Goal: Task Accomplishment & Management: Manage account settings

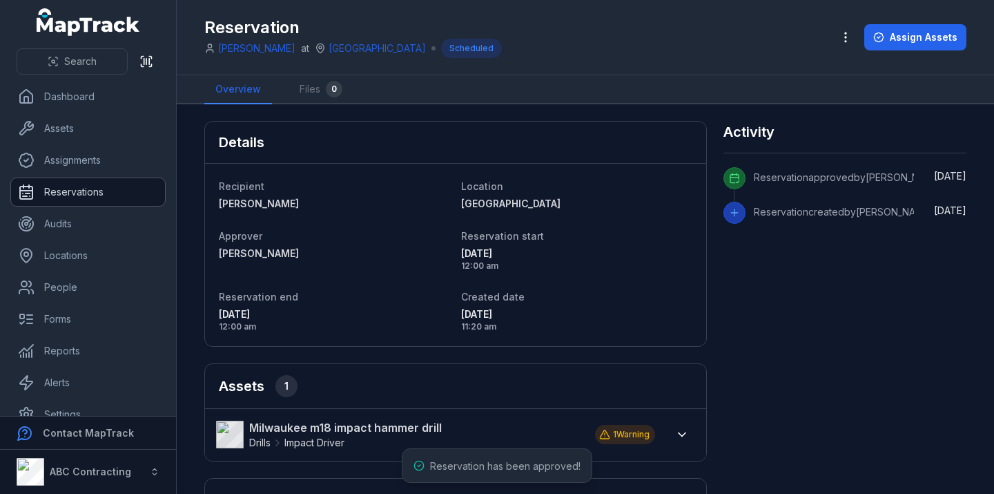
click at [106, 188] on link "Reservations" at bounding box center [88, 192] width 154 height 28
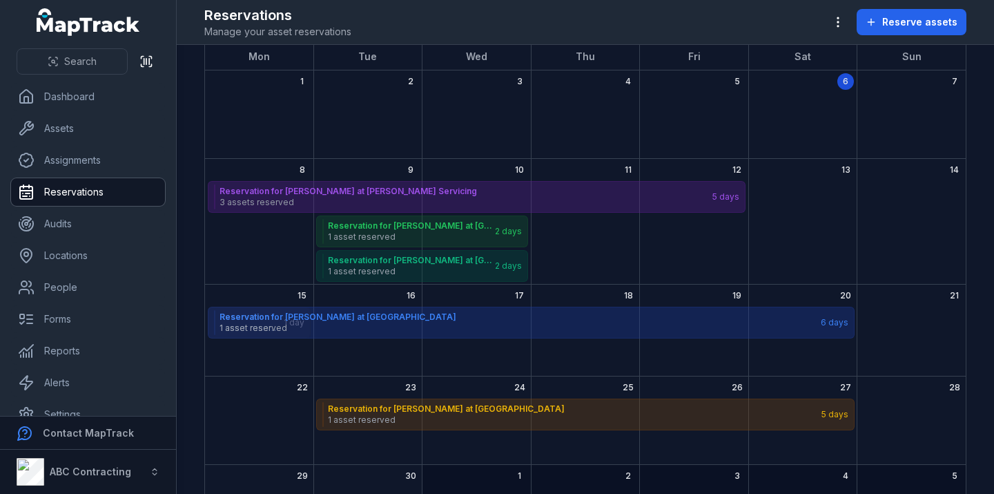
scroll to position [75, 0]
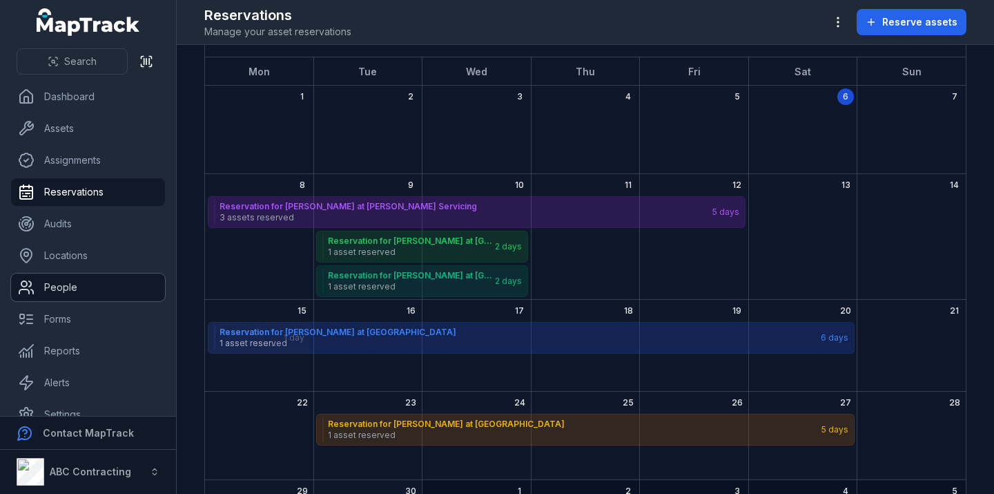
click at [66, 291] on link "People" at bounding box center [88, 287] width 154 height 28
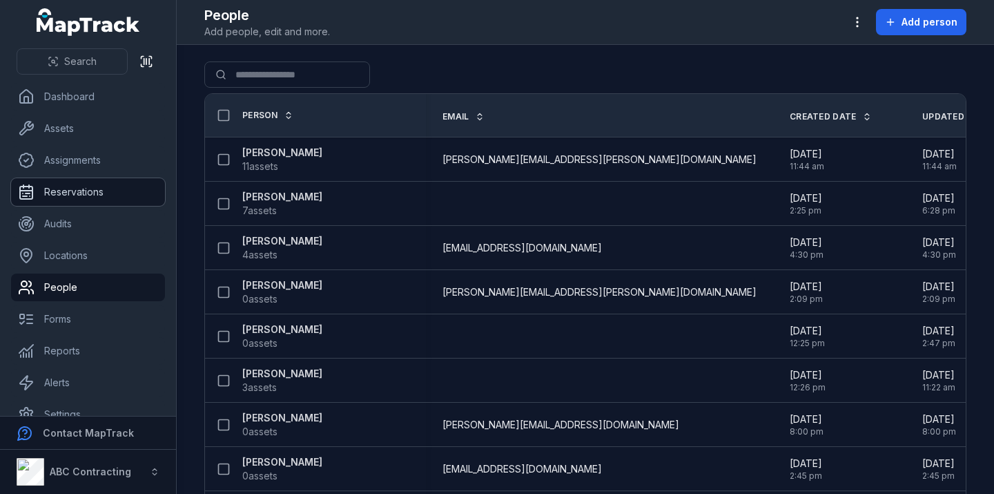
click at [78, 189] on link "Reservations" at bounding box center [88, 192] width 154 height 28
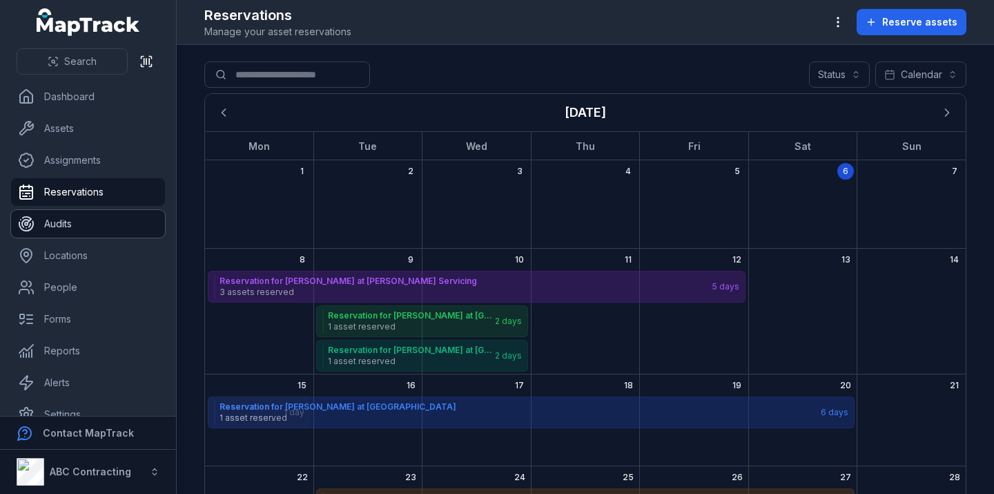
click at [59, 233] on link "Audits" at bounding box center [88, 224] width 154 height 28
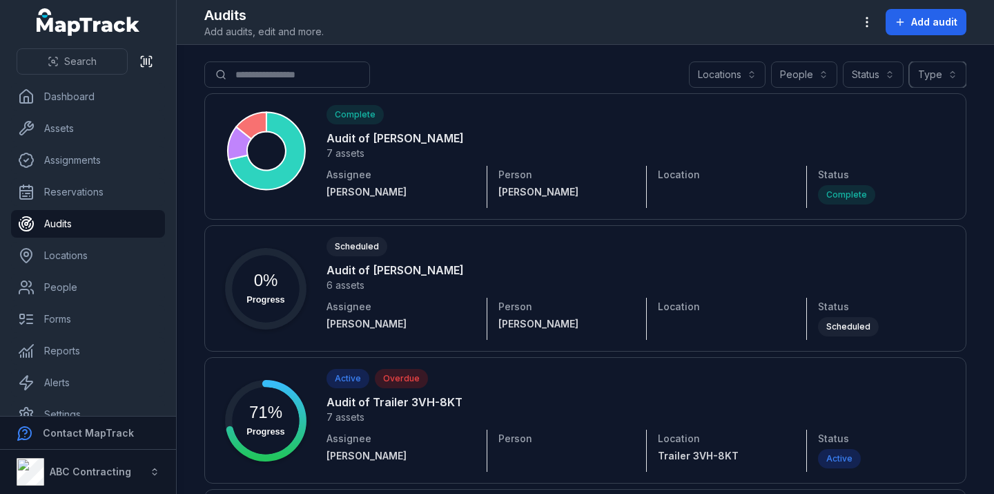
click at [939, 85] on button "Type" at bounding box center [938, 74] width 57 height 26
click at [936, 17] on span "Add audit" at bounding box center [935, 22] width 46 height 14
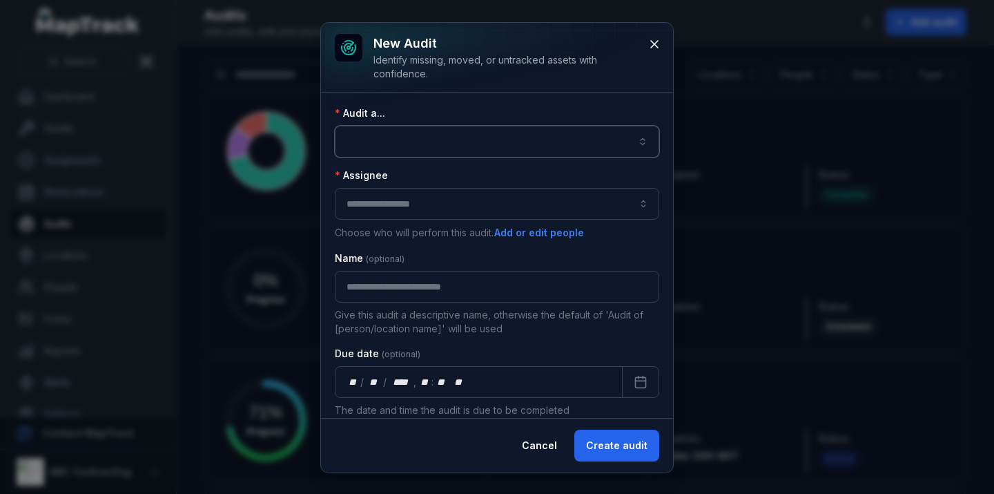
click at [548, 126] on button "button" at bounding box center [497, 142] width 325 height 32
click at [595, 100] on div "Audit a... Assignee Choose who will perform this audit. Add or edit people Name…" at bounding box center [497, 255] width 352 height 325
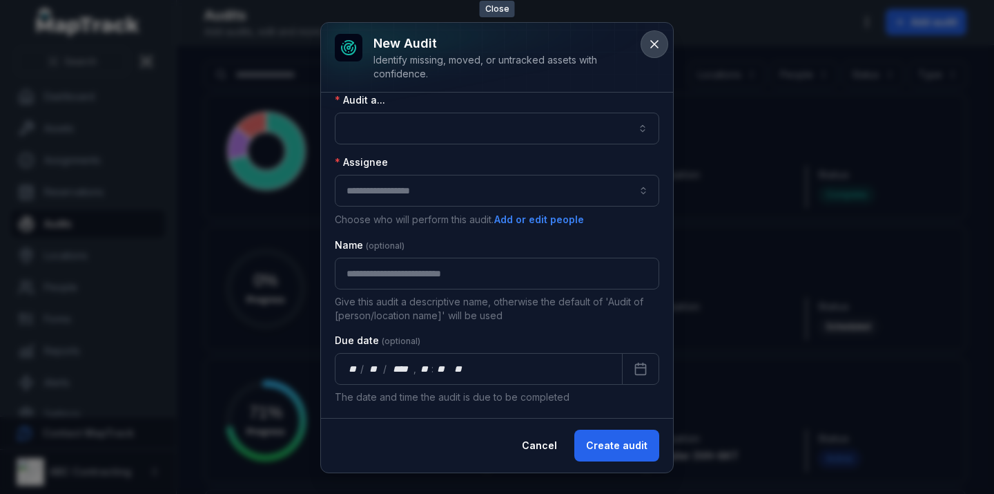
click at [652, 47] on icon at bounding box center [654, 44] width 7 height 7
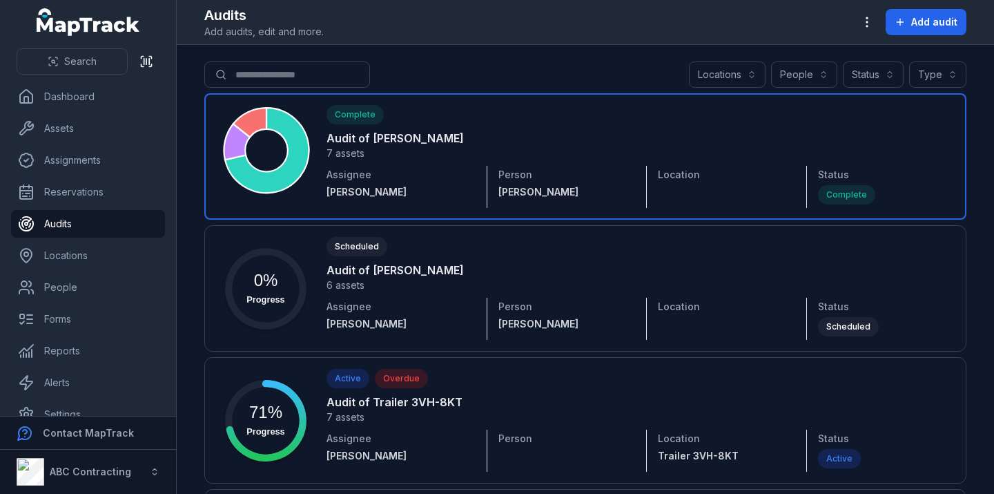
click at [492, 160] on link at bounding box center [585, 156] width 762 height 126
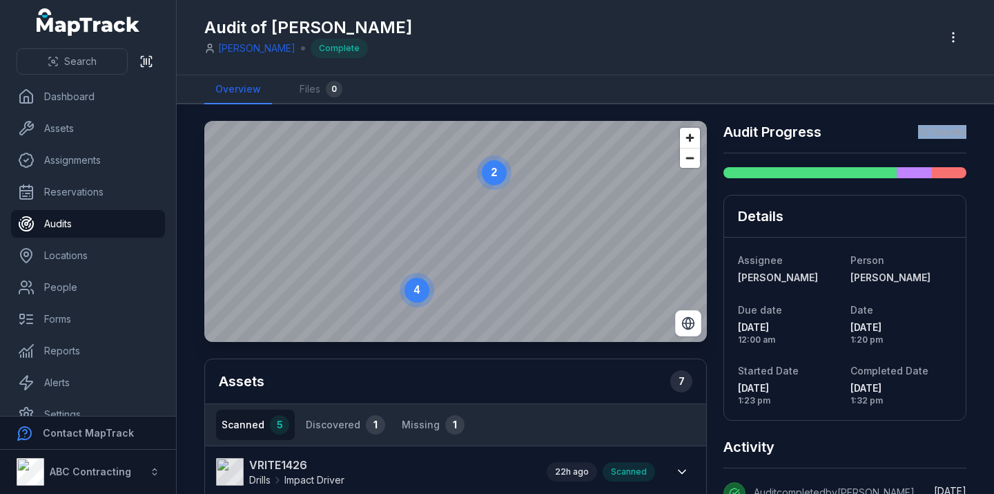
drag, startPoint x: 907, startPoint y: 133, endPoint x: 964, endPoint y: 133, distance: 56.6
click at [964, 133] on div "Audit Progress 6 / 7 assets" at bounding box center [845, 137] width 243 height 31
click at [865, 139] on div "Audit Progress 6 / 7 assets" at bounding box center [845, 137] width 243 height 31
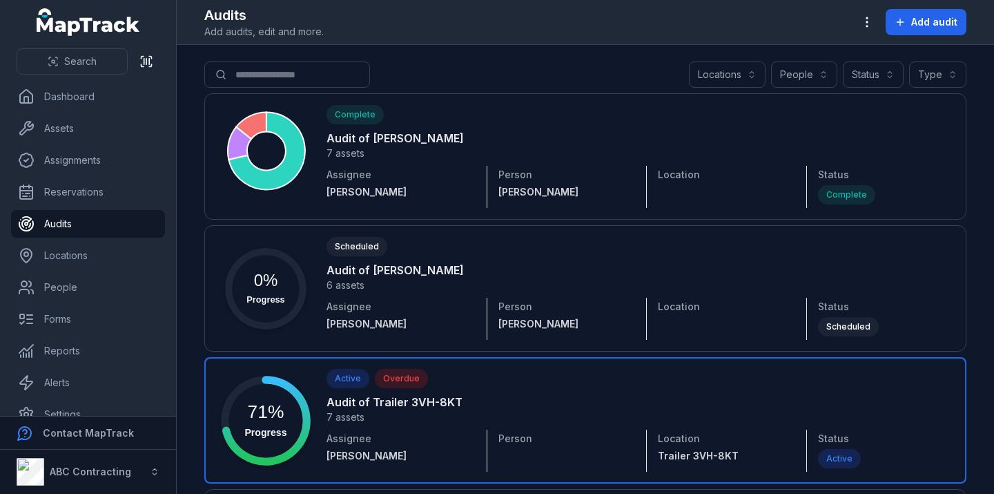
click at [420, 415] on link at bounding box center [585, 420] width 762 height 126
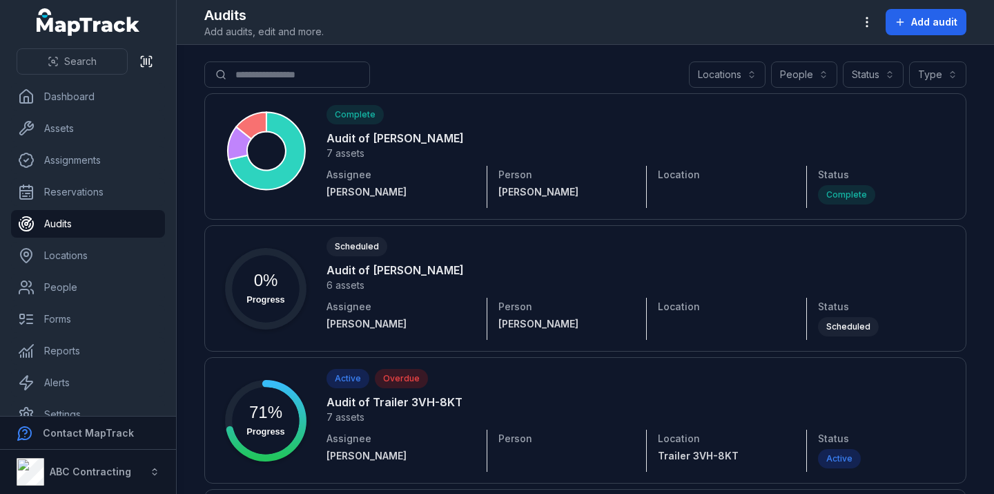
click at [734, 81] on button "Locations" at bounding box center [727, 74] width 77 height 26
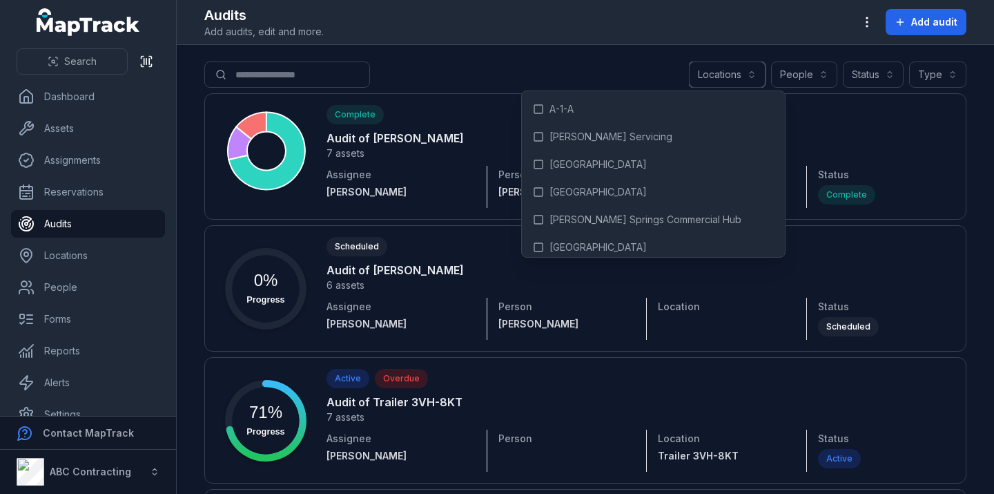
click at [730, 78] on button "Locations" at bounding box center [727, 74] width 77 height 26
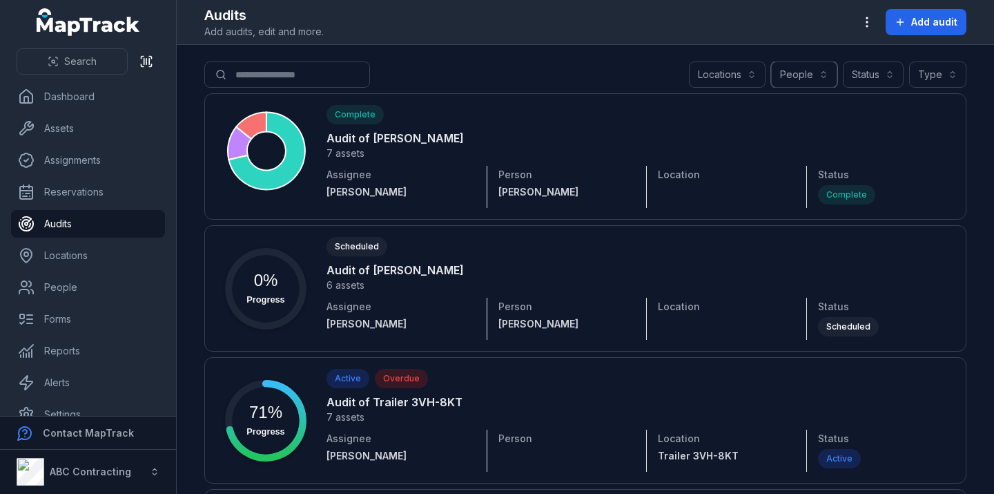
click at [802, 68] on button "People" at bounding box center [804, 74] width 66 height 26
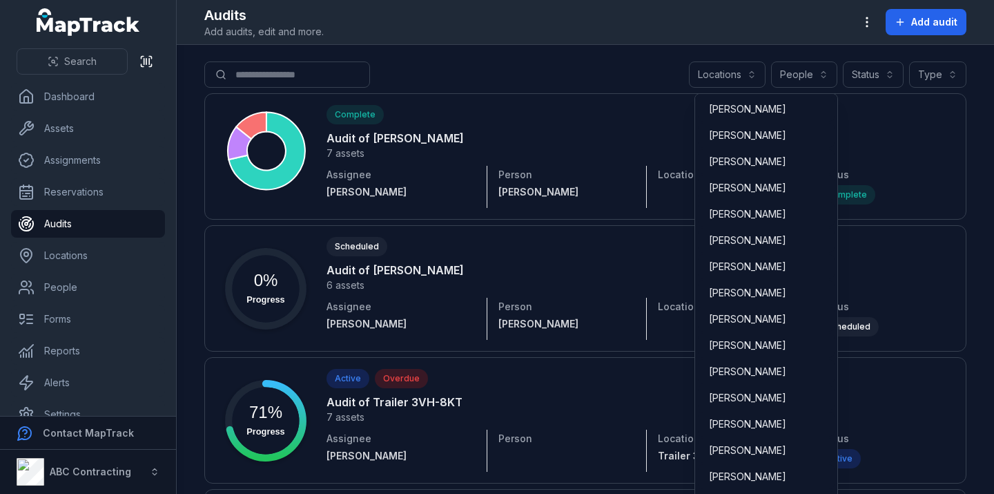
click at [744, 175] on div "[PERSON_NAME] [PERSON_NAME] [PERSON_NAME] [PERSON_NAME] [PERSON_NAME] [PERSON_N…" at bounding box center [767, 296] width 144 height 406
click at [738, 185] on span "[PERSON_NAME]" at bounding box center [747, 188] width 77 height 14
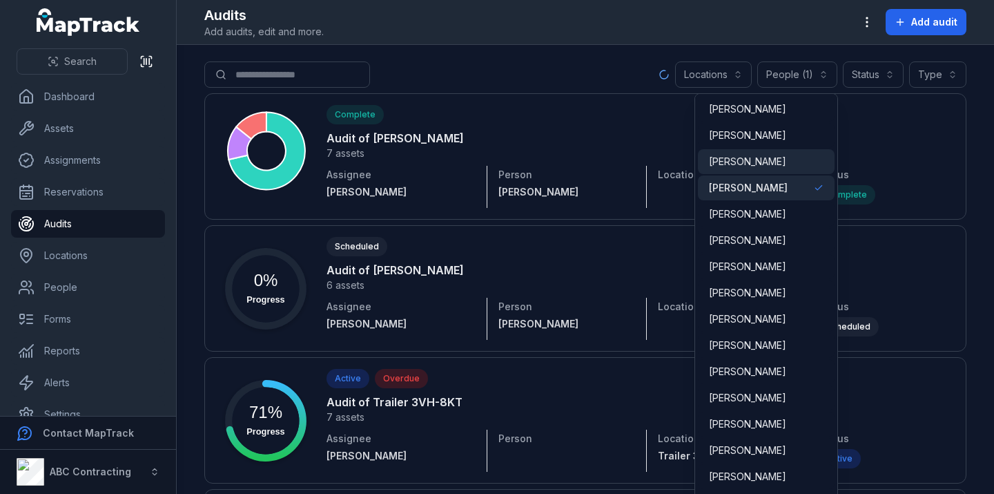
click at [742, 157] on span "[PERSON_NAME]" at bounding box center [747, 162] width 77 height 14
click at [756, 135] on span "[PERSON_NAME]" at bounding box center [747, 135] width 77 height 14
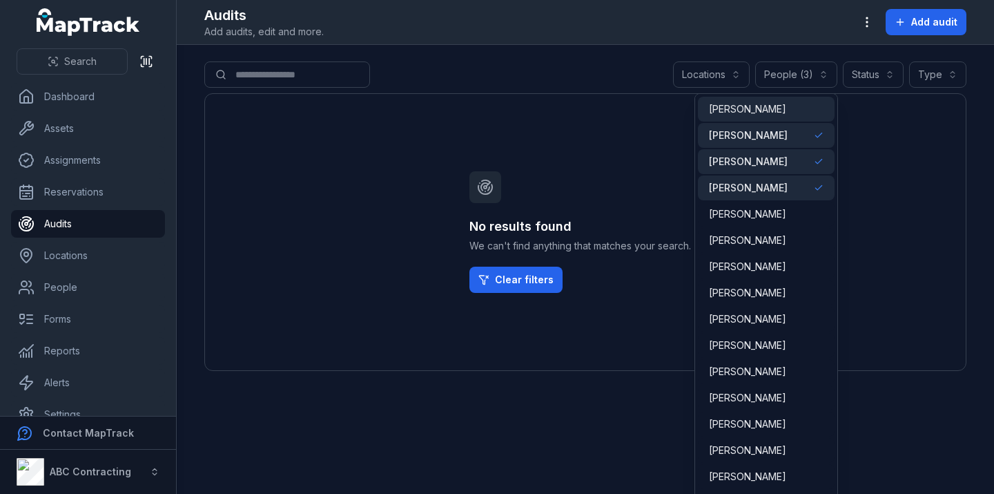
click at [769, 104] on span "[PERSON_NAME]" at bounding box center [747, 109] width 77 height 14
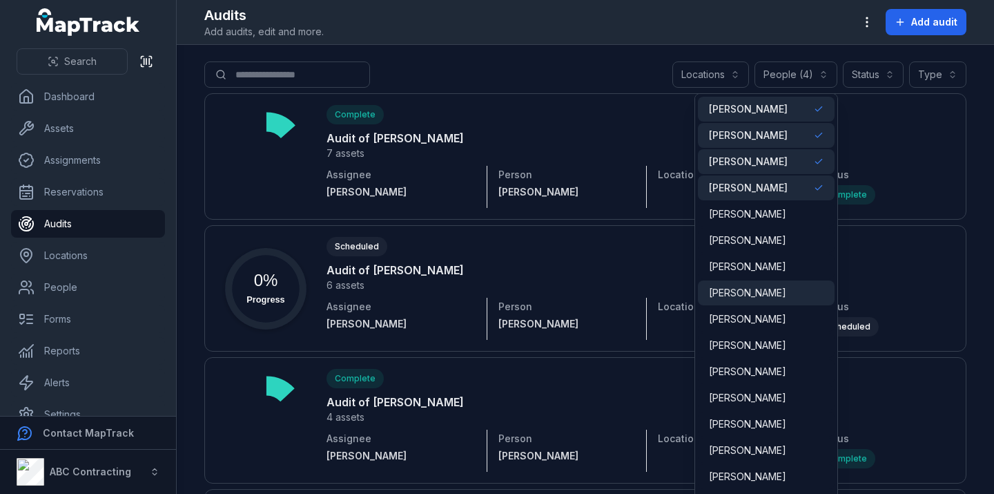
click at [762, 290] on span "[PERSON_NAME]" at bounding box center [747, 293] width 77 height 14
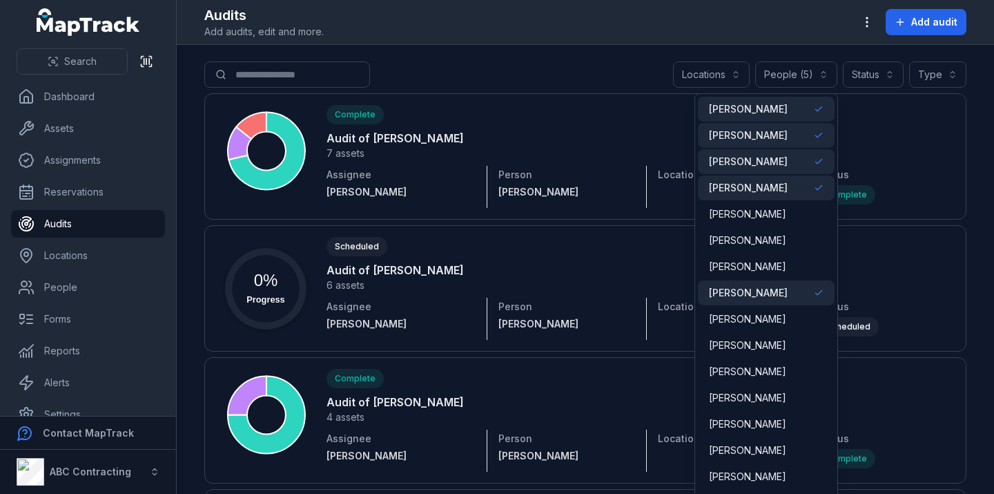
click at [760, 183] on span "[PERSON_NAME]" at bounding box center [748, 188] width 79 height 14
click at [763, 162] on span "[PERSON_NAME]" at bounding box center [748, 162] width 79 height 14
click at [767, 140] on span "[PERSON_NAME]" at bounding box center [748, 135] width 79 height 14
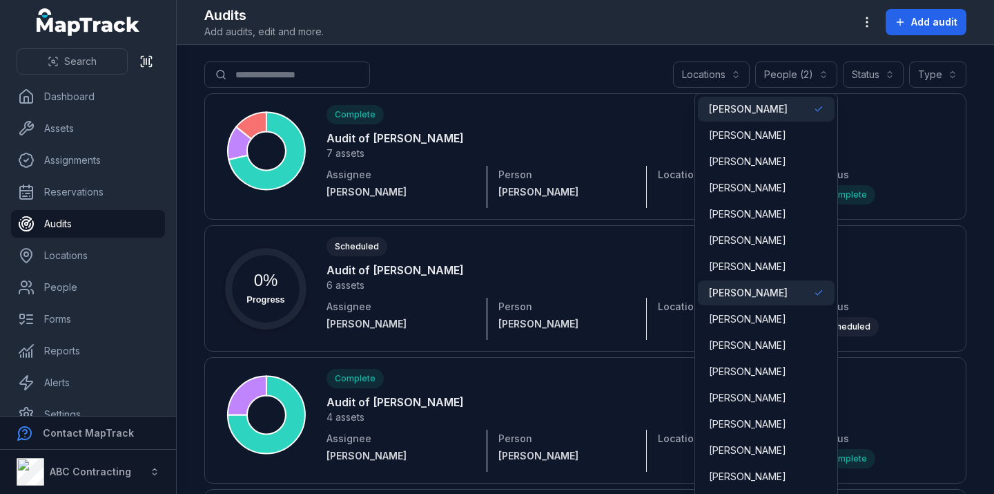
click at [776, 106] on span "[PERSON_NAME]" at bounding box center [748, 109] width 79 height 14
click at [780, 288] on span "[PERSON_NAME]" at bounding box center [748, 293] width 79 height 14
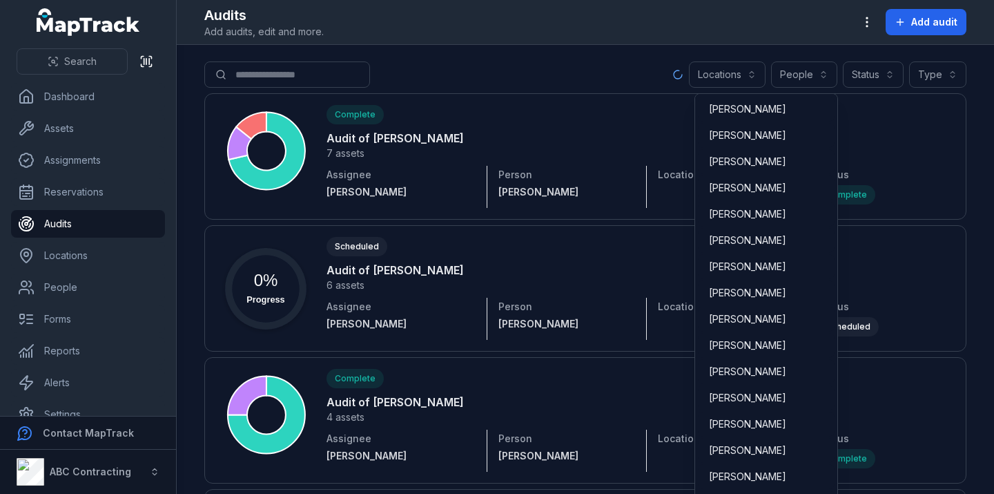
click at [874, 72] on div "Locations People Status Type" at bounding box center [820, 74] width 294 height 26
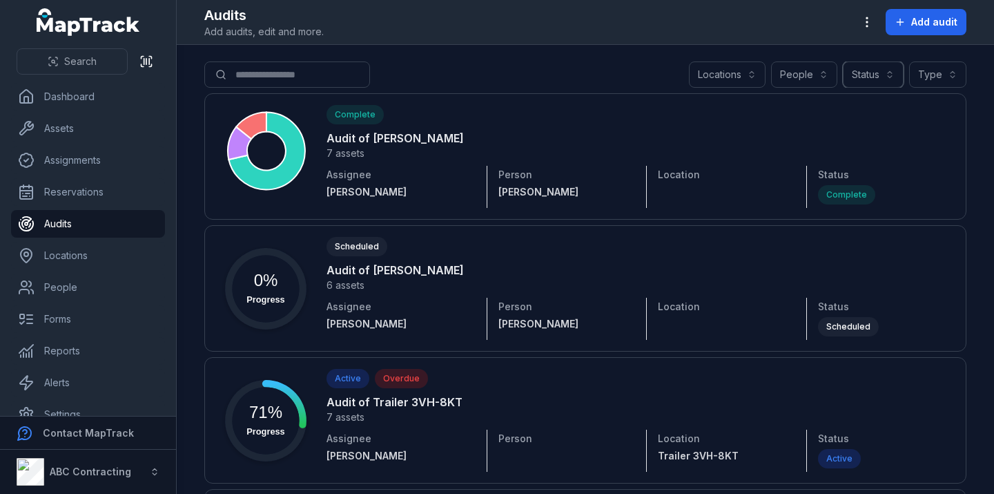
click at [874, 73] on button "Status" at bounding box center [873, 74] width 61 height 26
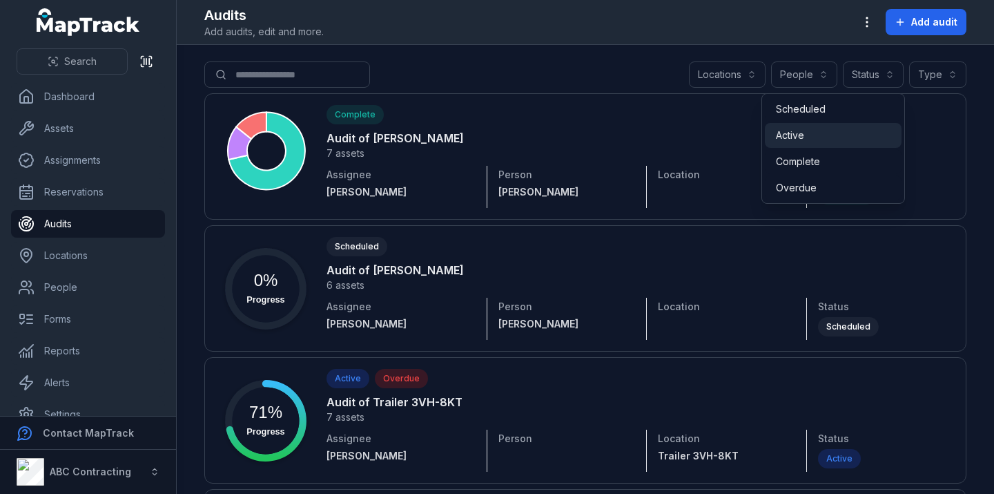
click at [798, 135] on span "Active" at bounding box center [790, 135] width 28 height 14
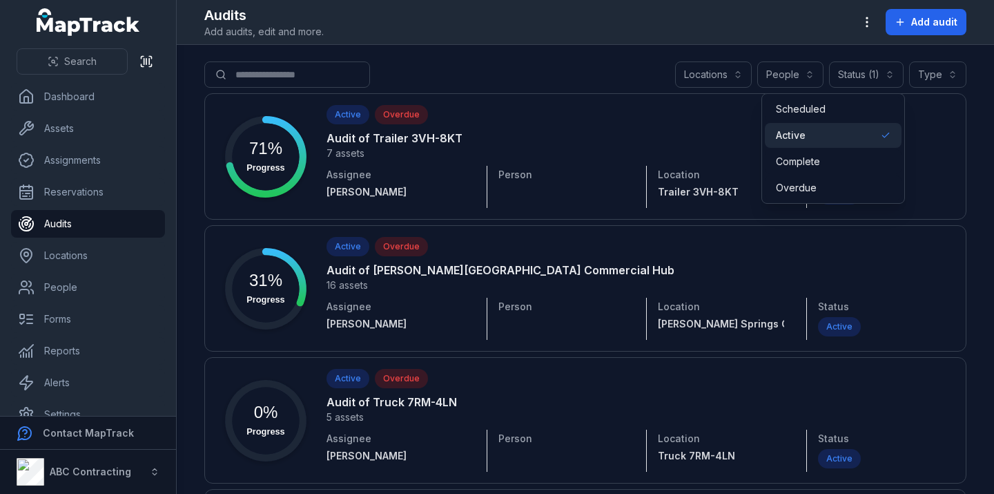
click at [798, 135] on span "Active" at bounding box center [791, 135] width 30 height 14
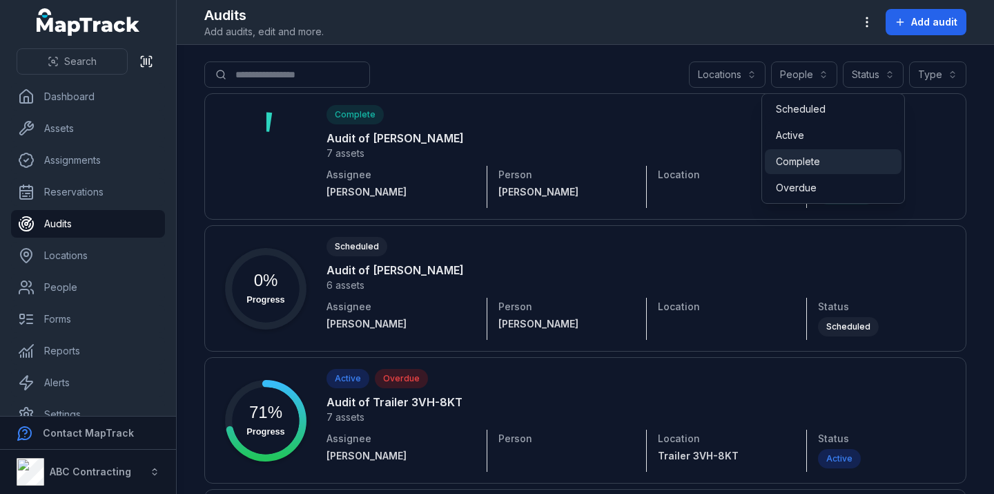
click at [807, 168] on span "Complete" at bounding box center [798, 162] width 44 height 14
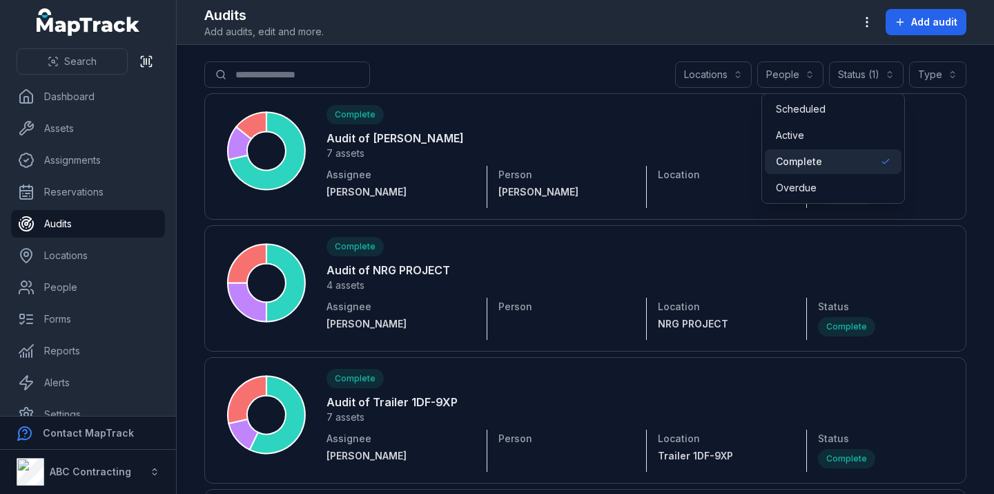
click at [574, 70] on div "Search for audits Locations People Status (1) ******** Type" at bounding box center [585, 77] width 762 height 32
click at [872, 75] on button "Status (1) ********" at bounding box center [866, 74] width 75 height 26
click at [815, 162] on span "Complete" at bounding box center [799, 162] width 46 height 14
click at [816, 130] on div "Active" at bounding box center [833, 135] width 115 height 14
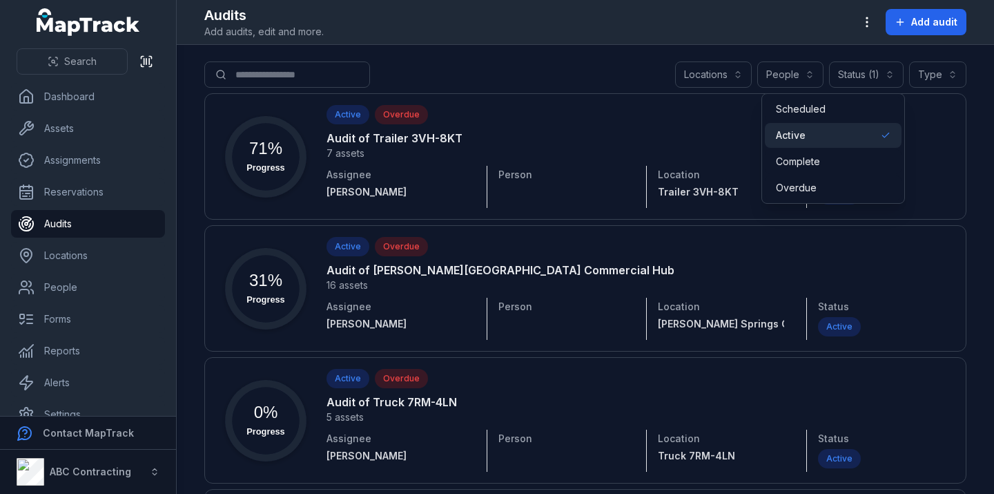
click at [623, 58] on main "Search for audits Locations People Status (1) ****** Type Progress 71% Active O…" at bounding box center [586, 269] width 818 height 449
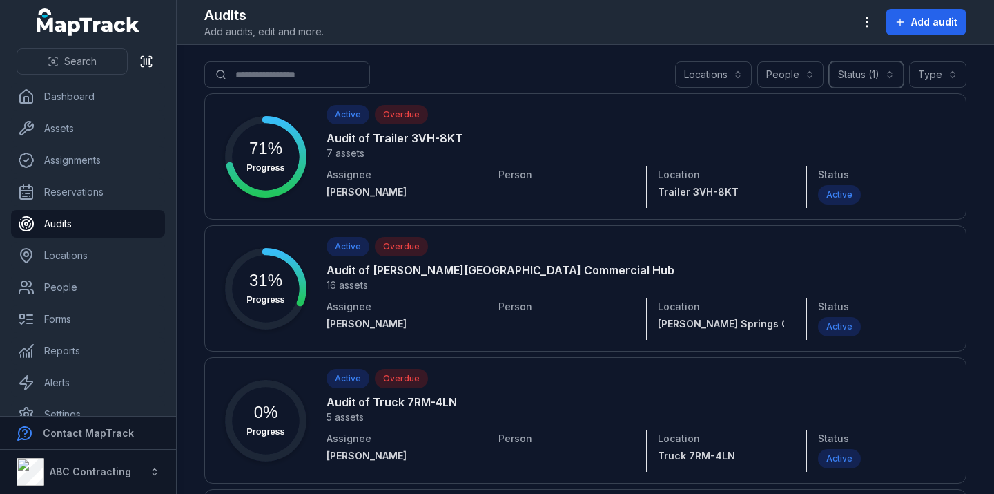
click at [865, 75] on button "Status (1) ******" at bounding box center [866, 74] width 75 height 26
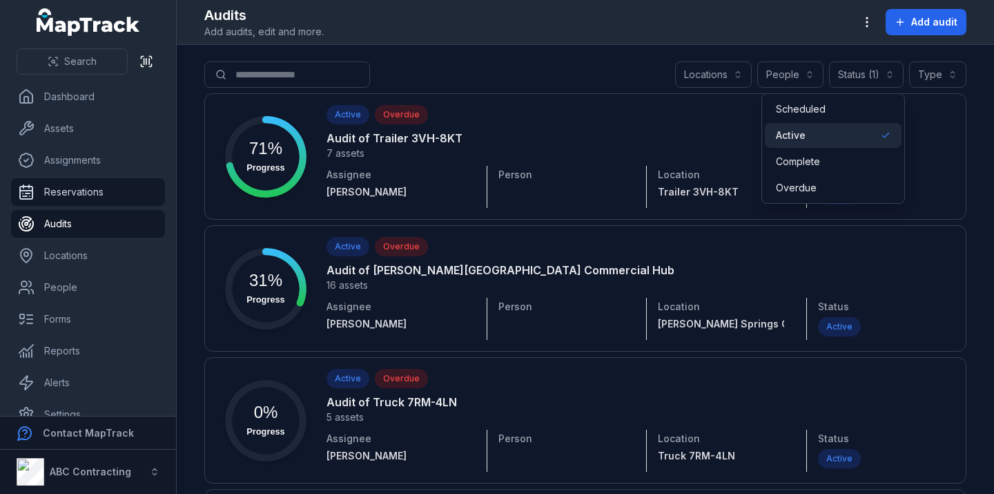
click at [68, 202] on div "Search Dashboard Assets Assignments Reservations Audits Locations People Forms …" at bounding box center [497, 247] width 994 height 494
click at [66, 199] on link "Reservations" at bounding box center [88, 192] width 154 height 28
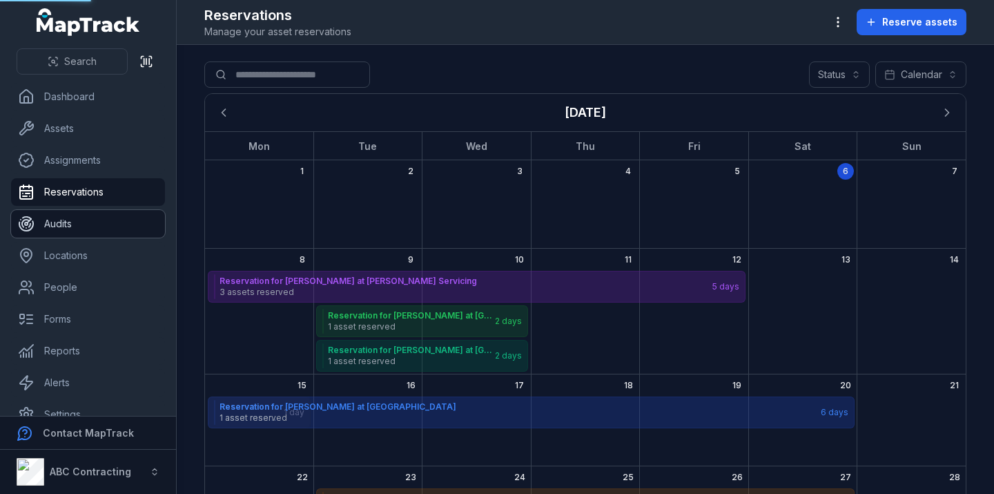
click at [64, 225] on link "Audits" at bounding box center [88, 224] width 154 height 28
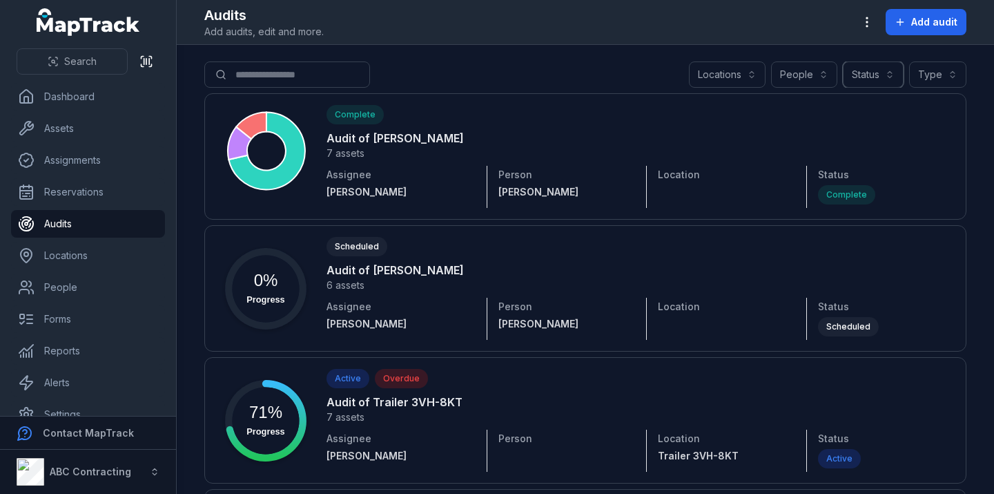
click at [867, 84] on button "Status" at bounding box center [873, 74] width 61 height 26
click at [601, 68] on div "Search for audits Locations People Status Type" at bounding box center [585, 77] width 762 height 32
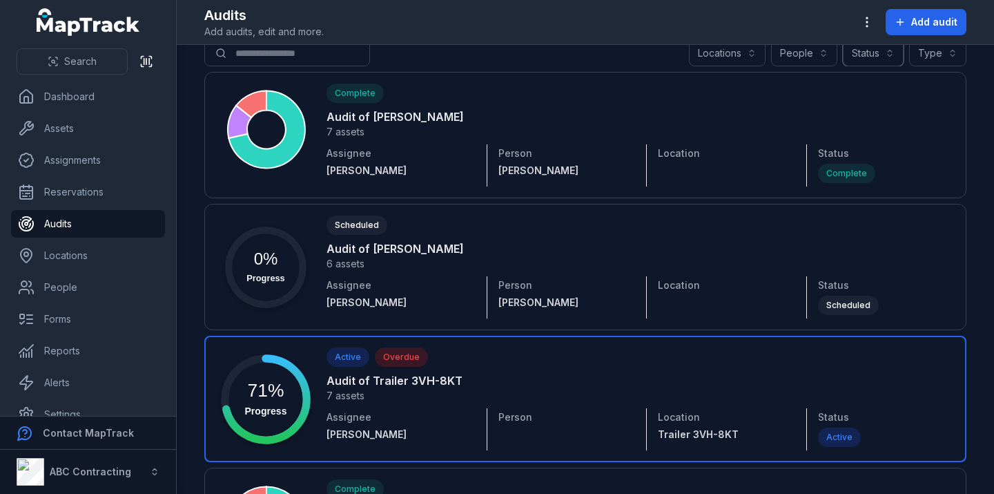
scroll to position [20, 0]
click at [838, 440] on div "Active" at bounding box center [839, 438] width 43 height 19
click at [839, 413] on link at bounding box center [585, 400] width 762 height 126
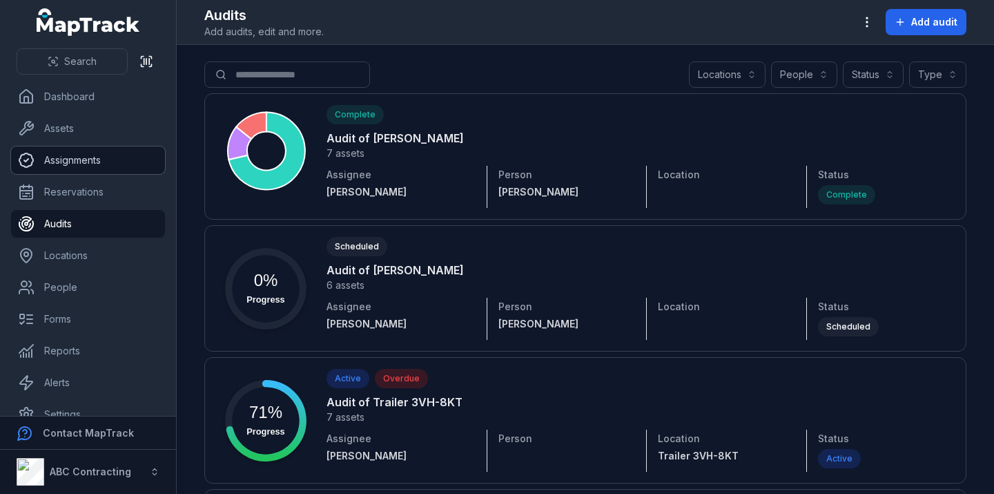
click at [80, 165] on link "Assignments" at bounding box center [88, 160] width 154 height 28
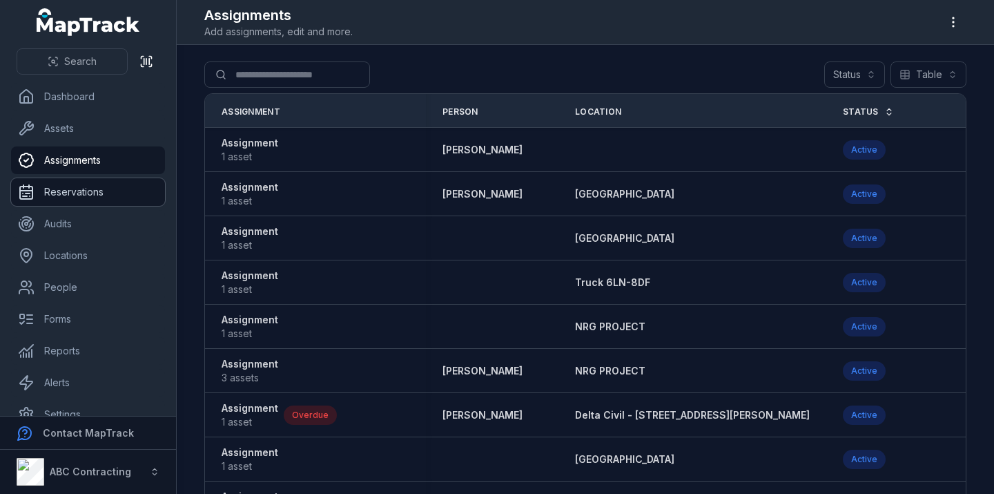
click at [66, 192] on link "Reservations" at bounding box center [88, 192] width 154 height 28
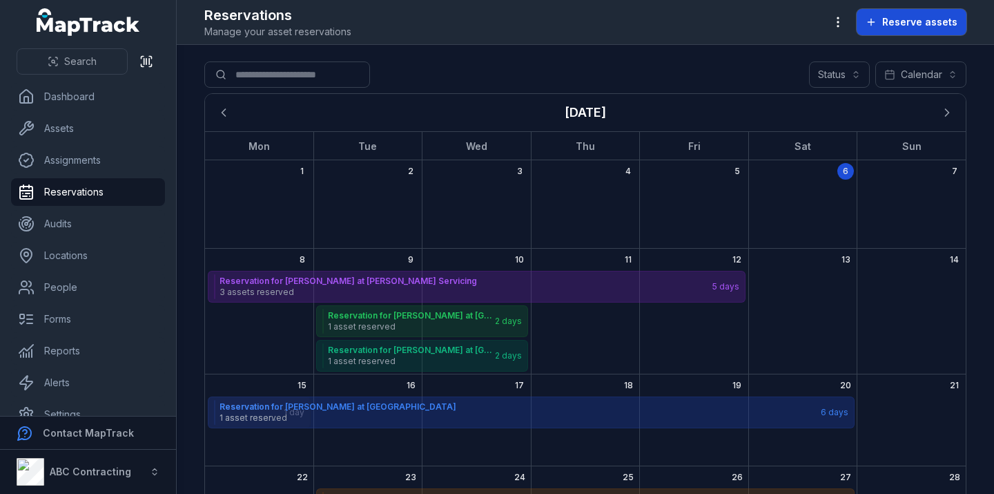
click at [937, 23] on span "Reserve assets" at bounding box center [920, 22] width 75 height 14
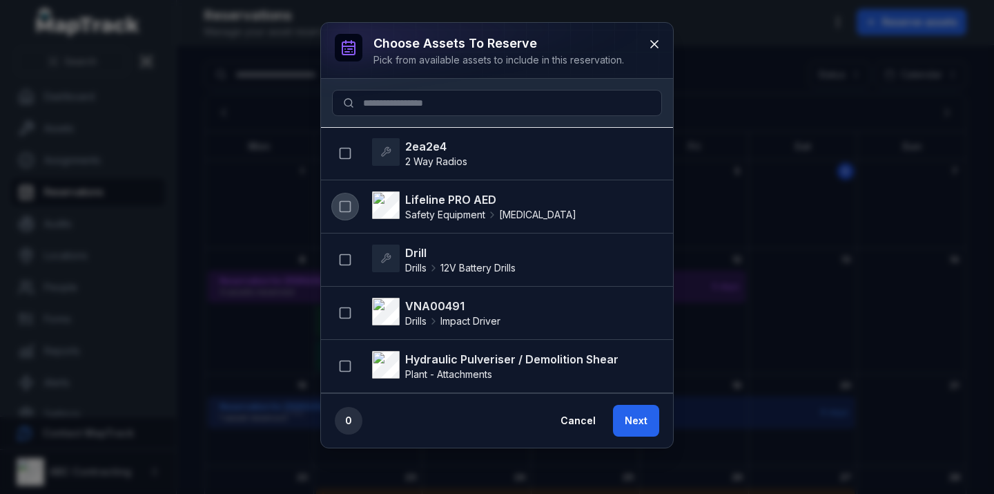
click at [346, 202] on rect "button" at bounding box center [345, 207] width 10 height 10
click at [639, 427] on button "Next" at bounding box center [636, 421] width 46 height 32
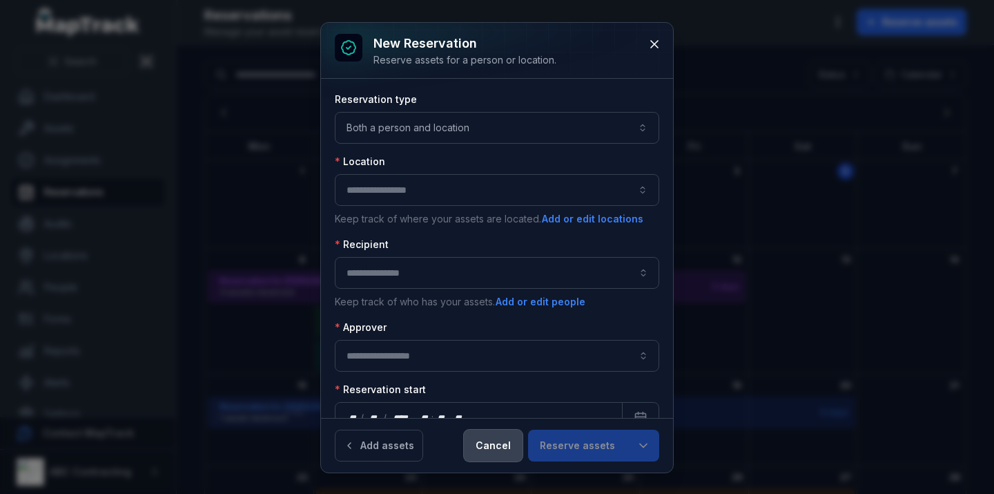
click at [492, 443] on button "Cancel" at bounding box center [493, 446] width 59 height 32
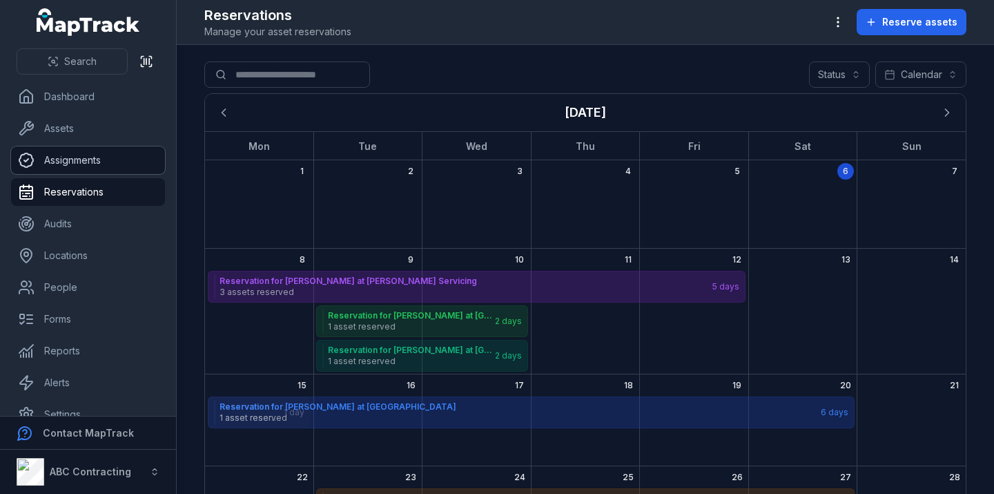
click at [96, 164] on link "Assignments" at bounding box center [88, 160] width 154 height 28
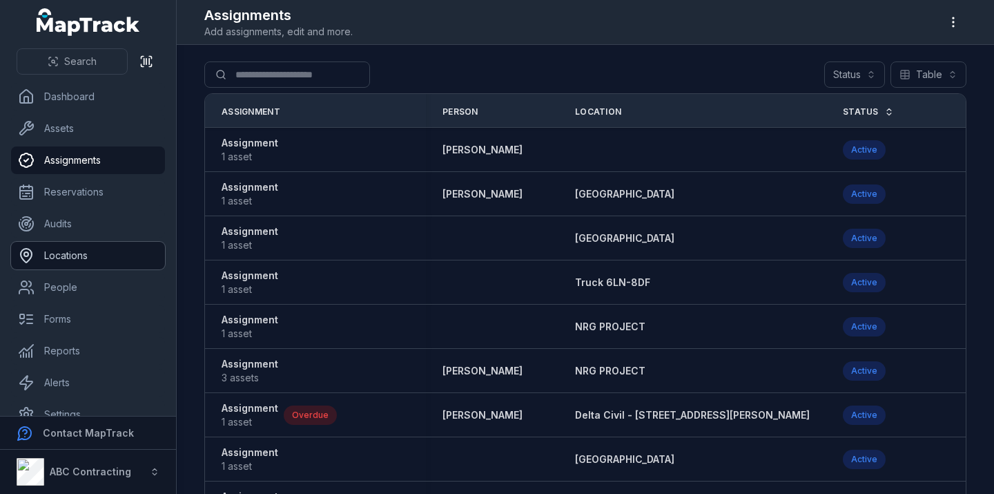
click at [86, 255] on link "Locations" at bounding box center [88, 256] width 154 height 28
click at [79, 222] on link "Audits" at bounding box center [88, 224] width 154 height 28
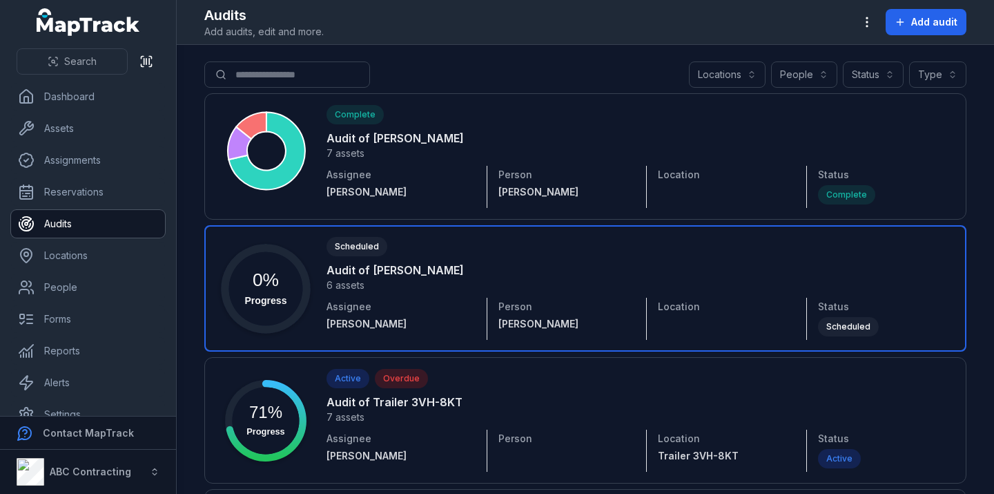
scroll to position [1, 0]
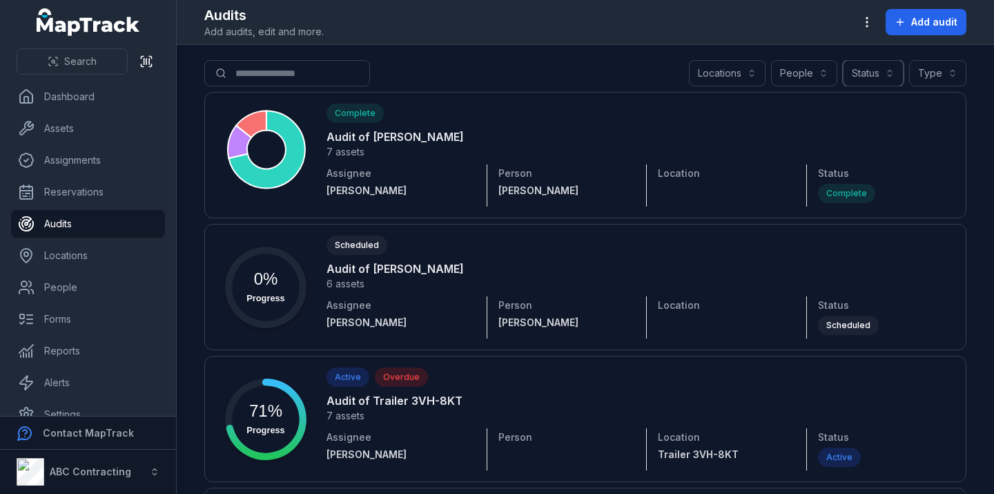
click at [863, 70] on button "Status" at bounding box center [873, 73] width 61 height 26
click at [805, 157] on span "Complete" at bounding box center [798, 160] width 44 height 14
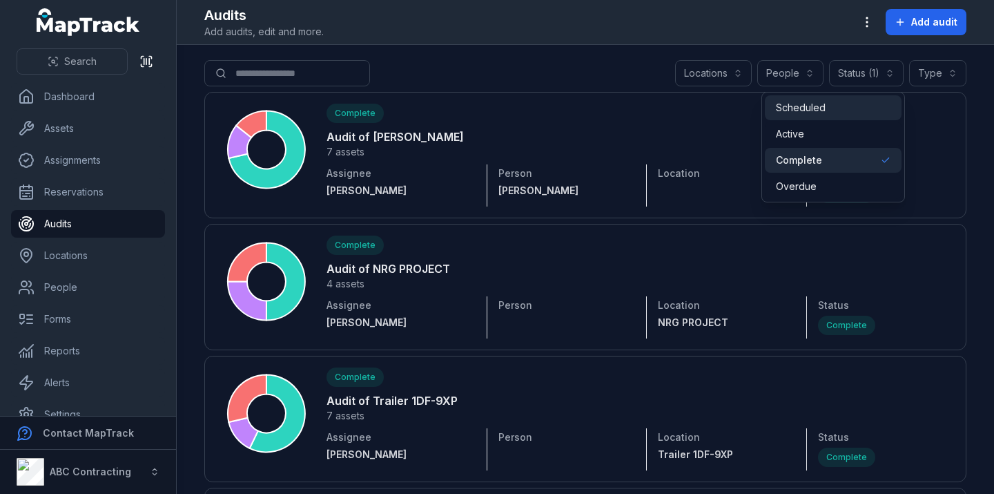
click at [828, 110] on div "Scheduled" at bounding box center [833, 108] width 115 height 14
click at [809, 159] on span "Complete" at bounding box center [799, 160] width 46 height 14
click at [814, 108] on span "Scheduled" at bounding box center [802, 108] width 52 height 14
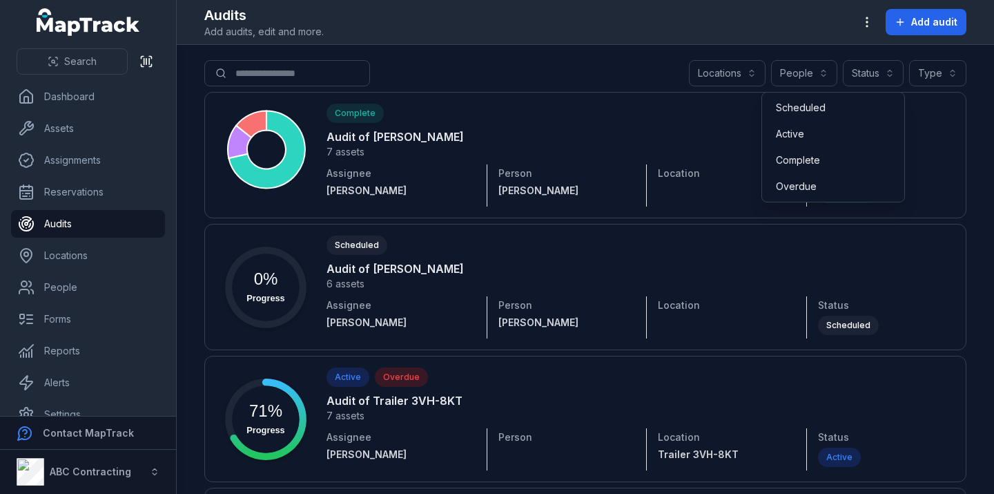
click at [441, 65] on div "Search for audits Locations People Status Type" at bounding box center [585, 76] width 762 height 32
click at [296, 70] on input "Search for audits" at bounding box center [314, 73] width 221 height 26
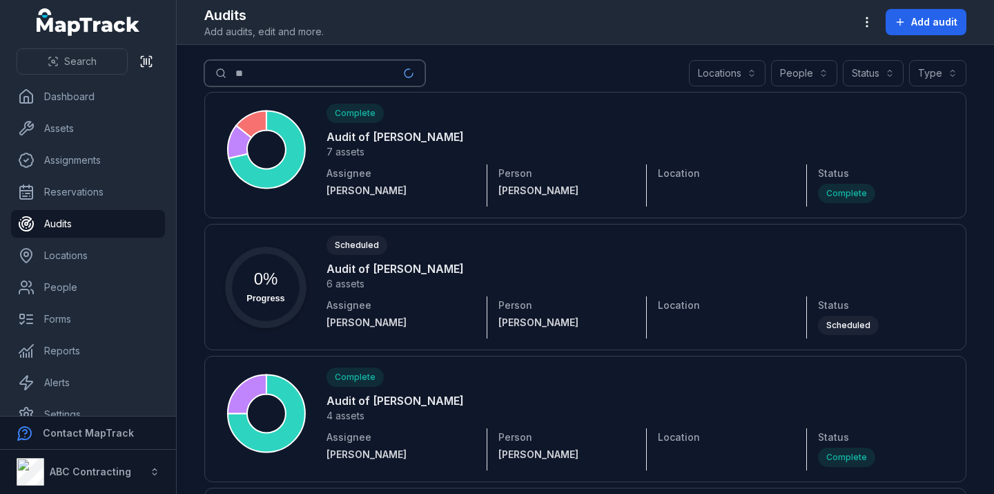
type input "*"
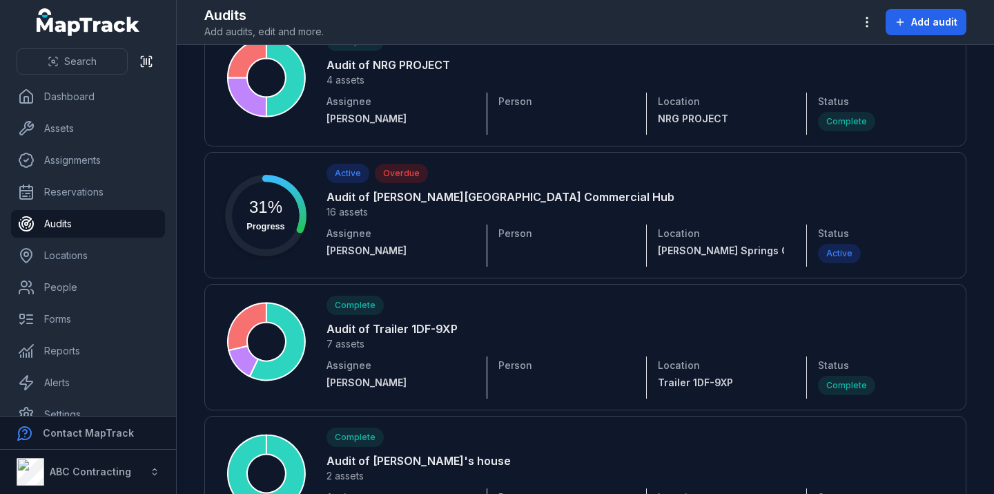
scroll to position [478, 0]
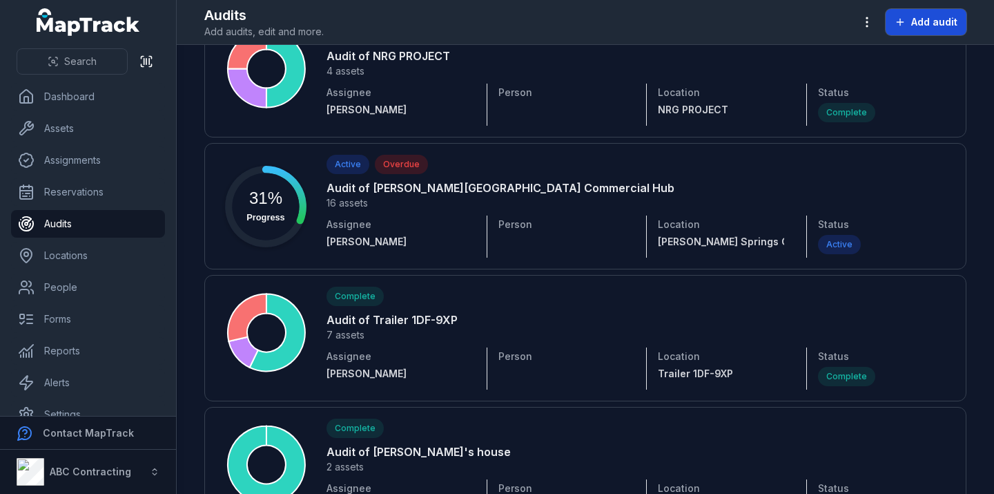
click at [932, 23] on span "Add audit" at bounding box center [935, 22] width 46 height 14
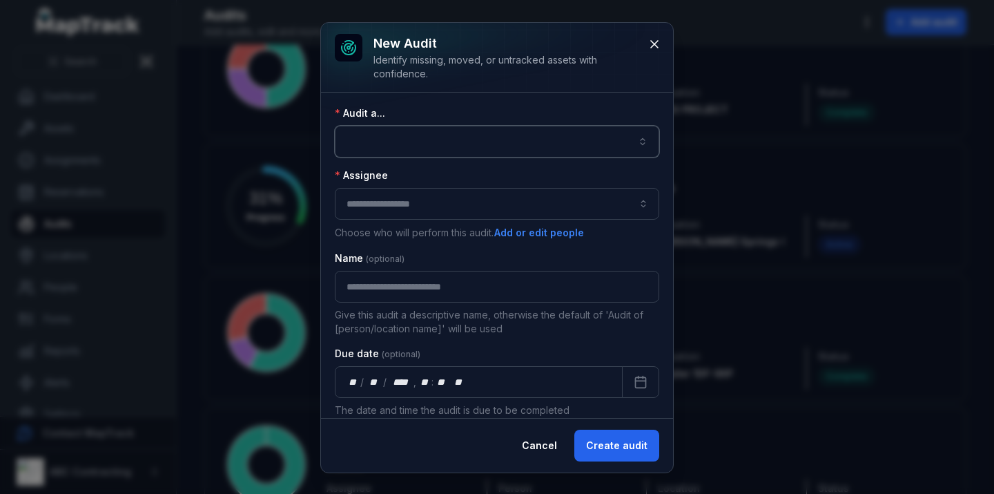
click at [493, 143] on button "button" at bounding box center [497, 142] width 325 height 32
click at [512, 134] on button "button" at bounding box center [497, 142] width 325 height 32
click at [404, 91] on div "New audit Identify missing, moved, or untracked assets with confidence. Audit a…" at bounding box center [497, 248] width 352 height 450
click at [398, 140] on button "button" at bounding box center [497, 142] width 325 height 32
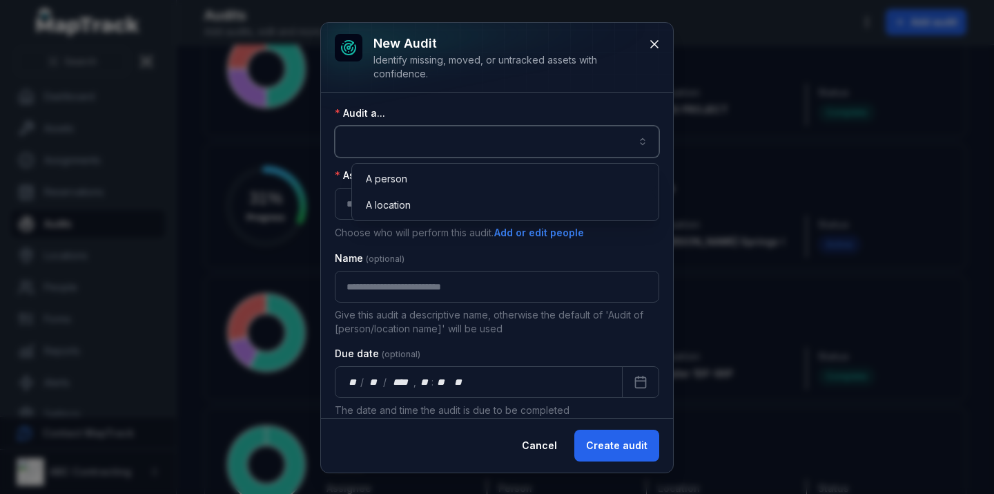
click at [398, 140] on button "button" at bounding box center [497, 142] width 325 height 32
click at [503, 141] on button "button" at bounding box center [497, 142] width 325 height 32
click at [418, 111] on div "Audit a..." at bounding box center [497, 131] width 325 height 51
click at [436, 142] on button "button" at bounding box center [497, 142] width 325 height 32
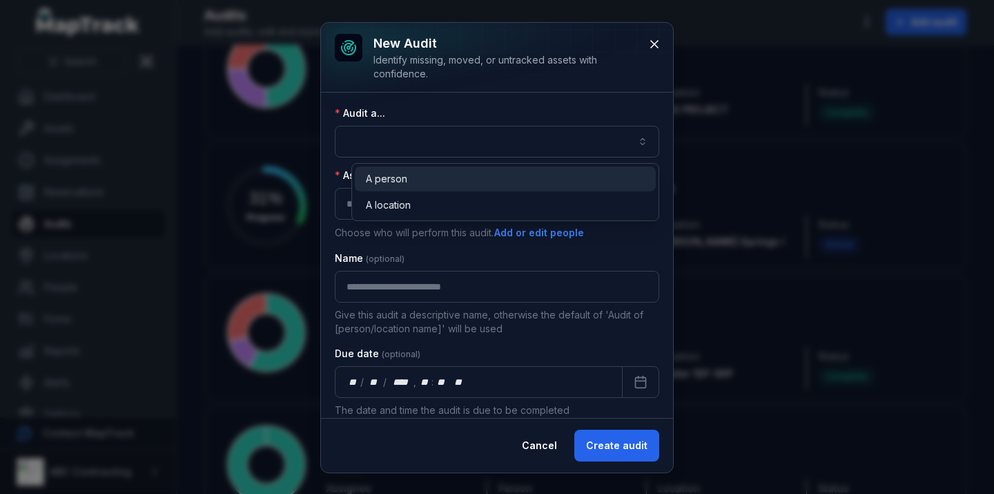
click at [392, 175] on span "A person" at bounding box center [386, 179] width 41 height 14
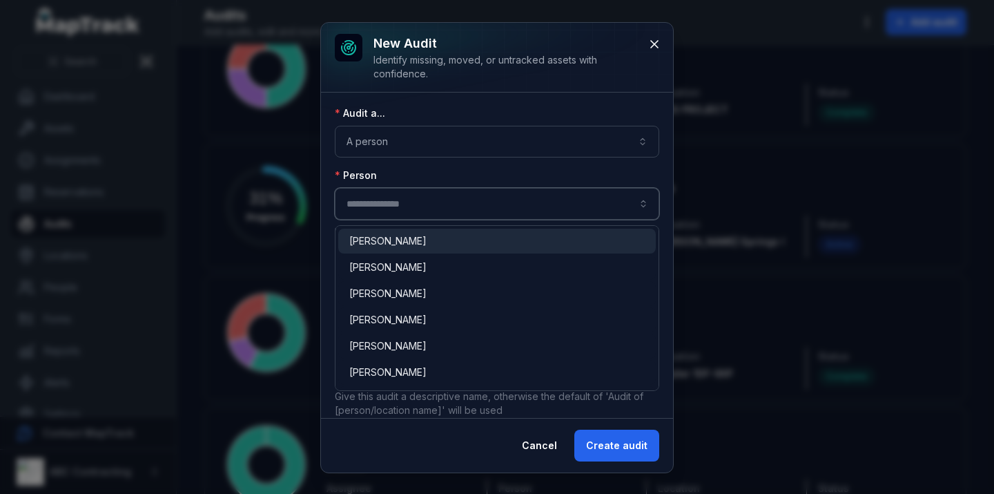
click at [382, 208] on input "audit-add:person_id-label" at bounding box center [497, 204] width 325 height 32
type input "**********"
click at [392, 255] on div "[PERSON_NAME]" at bounding box center [497, 267] width 318 height 25
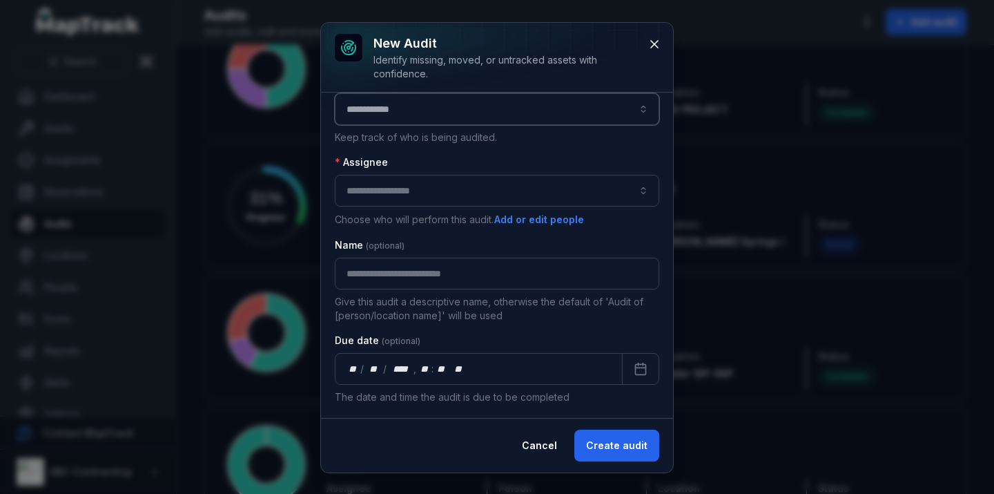
scroll to position [0, 0]
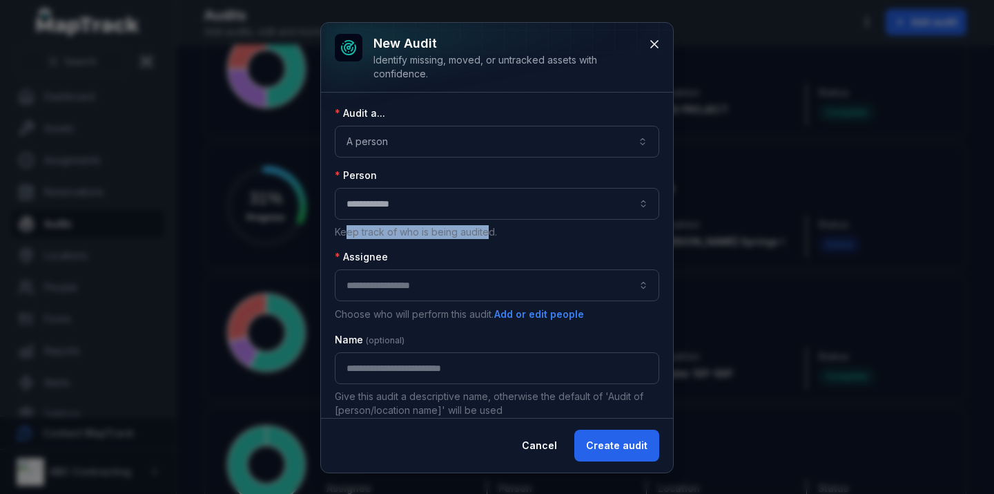
drag, startPoint x: 348, startPoint y: 235, endPoint x: 486, endPoint y: 235, distance: 138.1
click at [486, 235] on p "Keep track of who is being audited." at bounding box center [497, 232] width 325 height 14
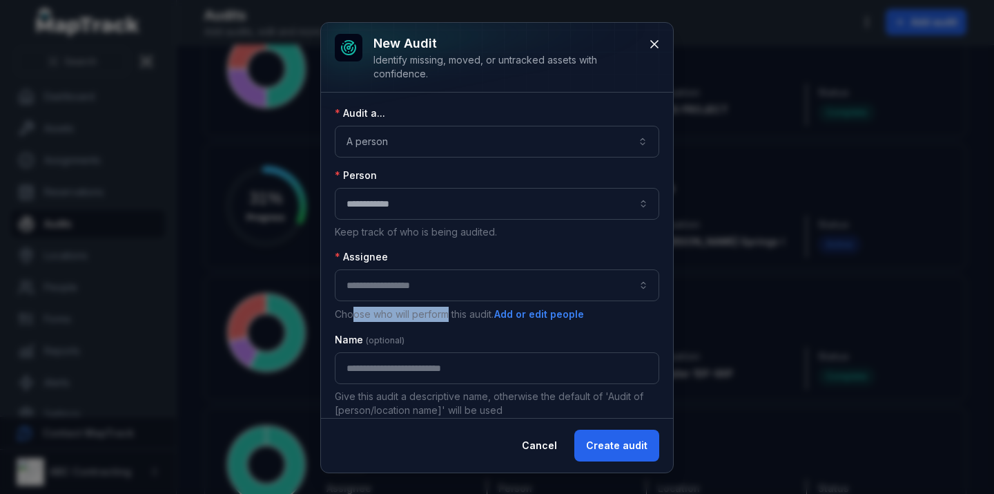
drag, startPoint x: 354, startPoint y: 316, endPoint x: 450, endPoint y: 311, distance: 95.5
click at [450, 311] on p "Choose who will perform this audit. Add or edit people" at bounding box center [497, 314] width 325 height 15
click at [472, 314] on p "Choose who will perform this audit. Add or edit people" at bounding box center [497, 314] width 325 height 15
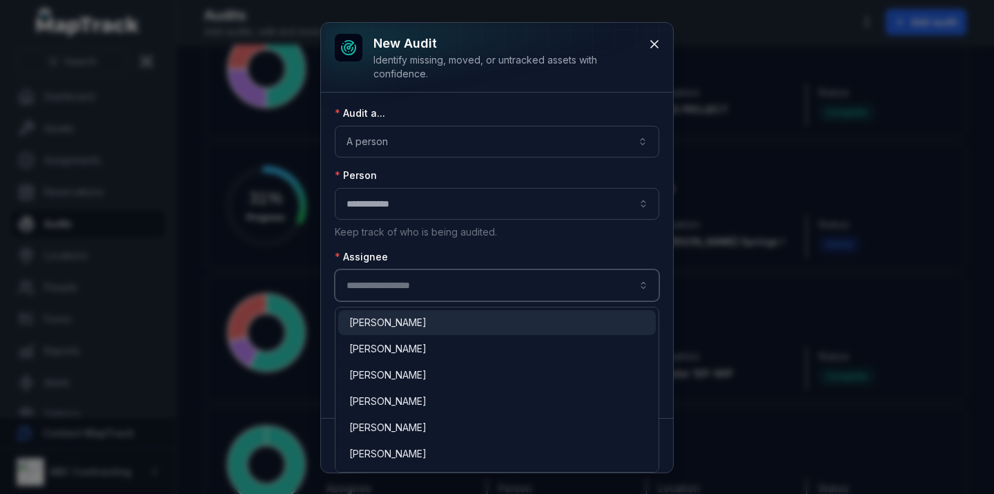
click at [392, 287] on input "audit-add:assignee_id-label" at bounding box center [497, 285] width 325 height 32
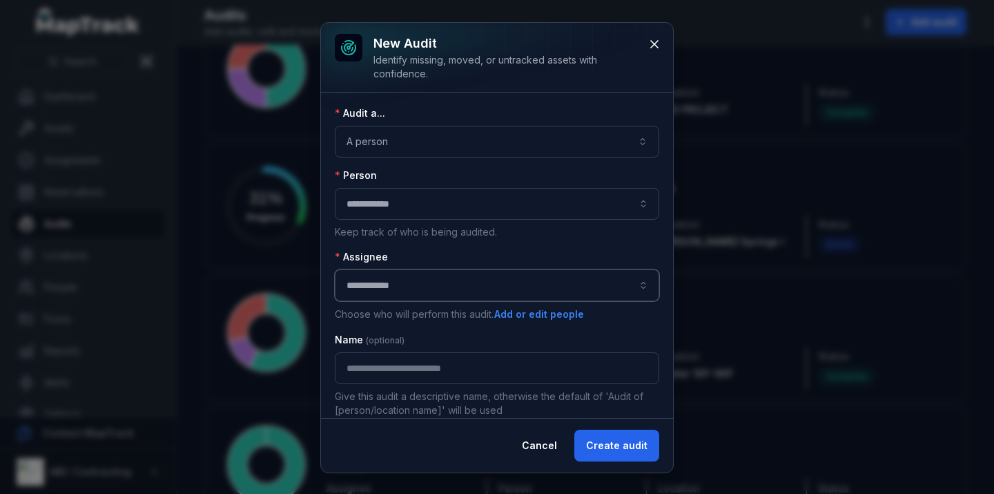
click at [387, 405] on span "[PERSON_NAME]" at bounding box center [387, 401] width 77 height 14
click at [394, 287] on input "**********" at bounding box center [497, 285] width 325 height 32
click at [382, 291] on input "**********" at bounding box center [497, 285] width 325 height 32
click at [405, 287] on input "**********" at bounding box center [497, 285] width 325 height 32
click at [607, 308] on p "Choose who will perform this audit. Add or edit people" at bounding box center [497, 314] width 325 height 15
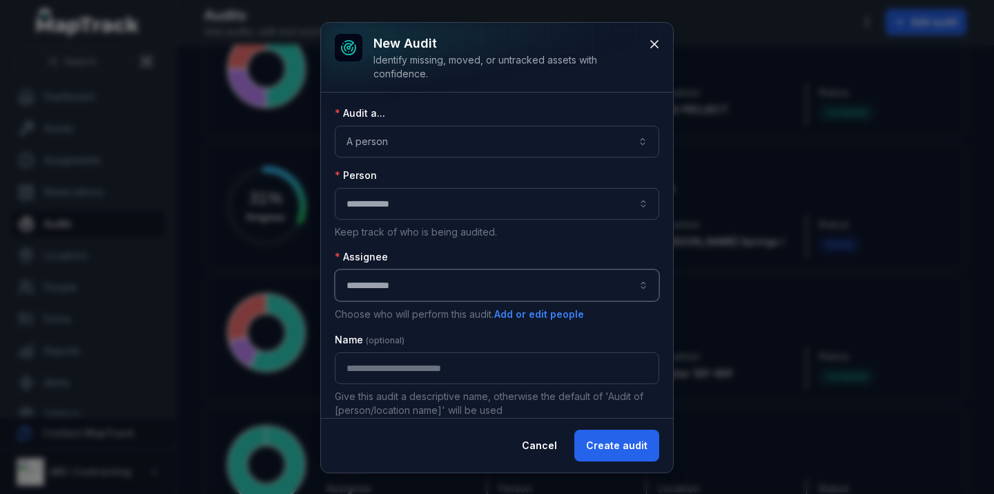
click at [635, 289] on button "button" at bounding box center [644, 285] width 32 height 32
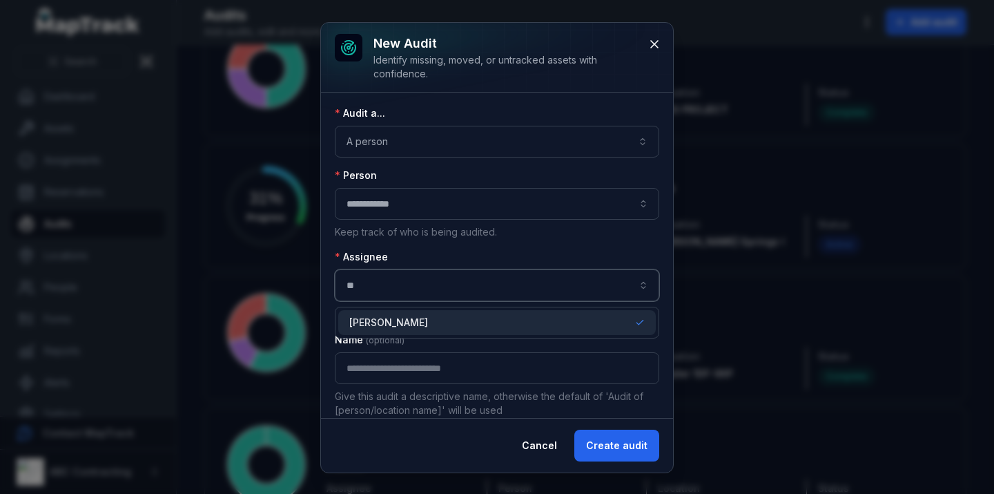
type input "*"
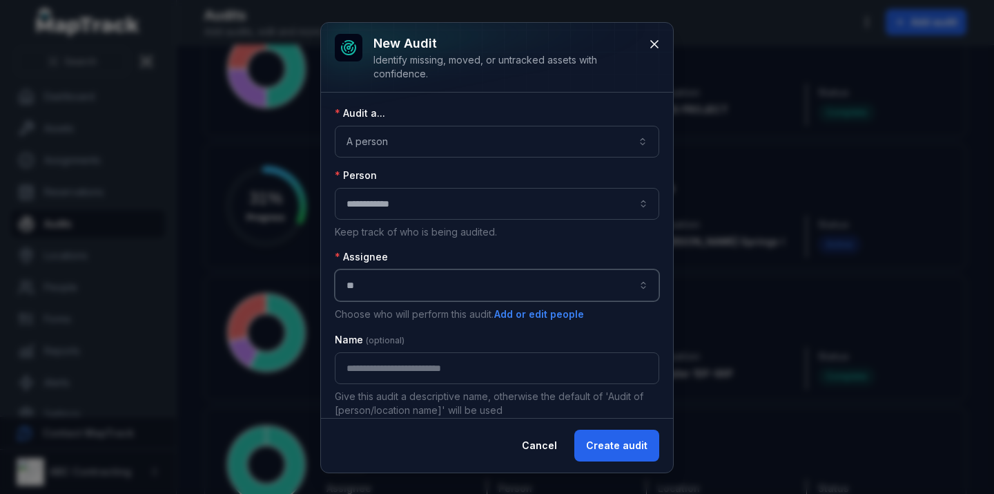
type input "*"
click at [467, 247] on div "**********" at bounding box center [497, 302] width 325 height 392
click at [532, 448] on button "Cancel" at bounding box center [539, 446] width 59 height 32
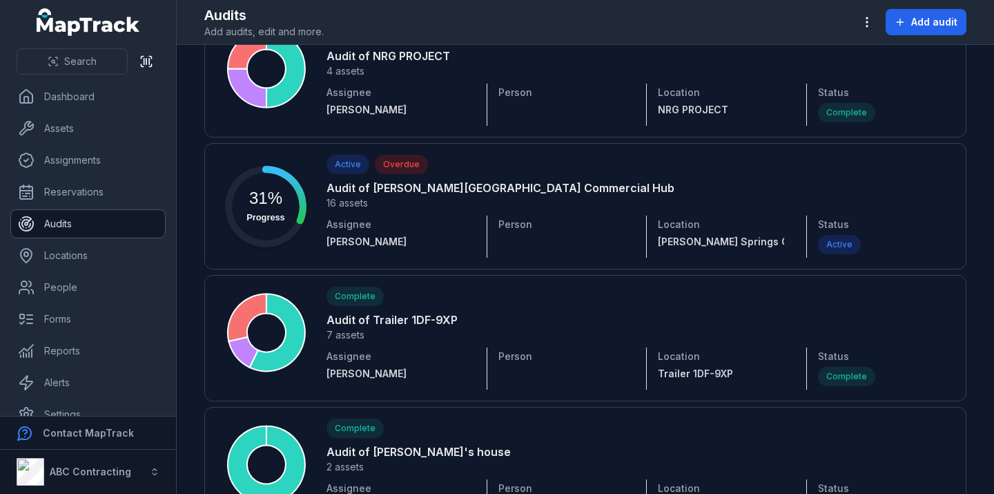
click at [75, 224] on link "Audits" at bounding box center [88, 224] width 154 height 28
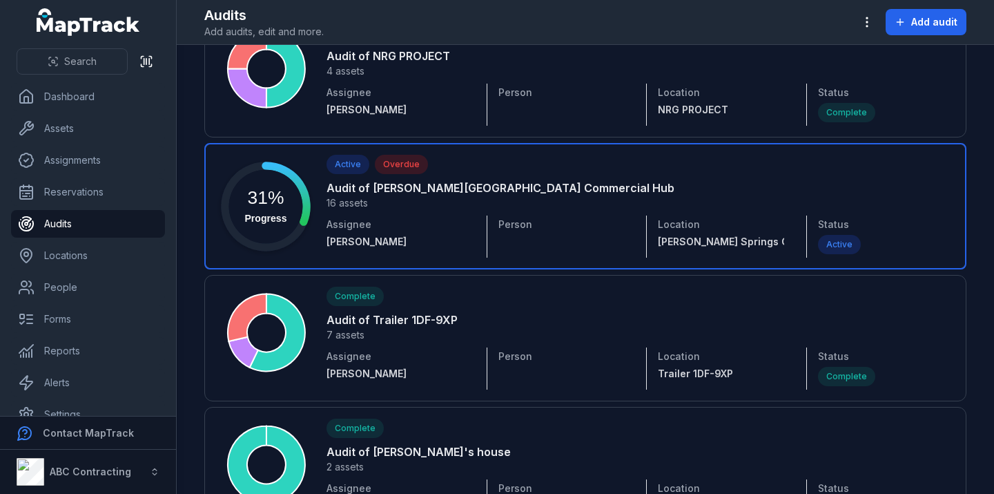
click at [385, 200] on link at bounding box center [585, 206] width 762 height 126
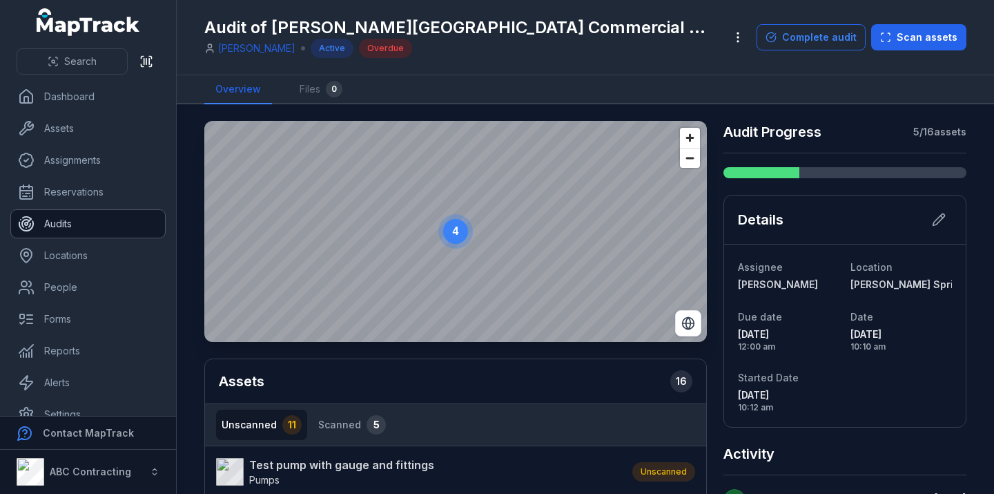
click at [105, 218] on link "Audits" at bounding box center [88, 224] width 154 height 28
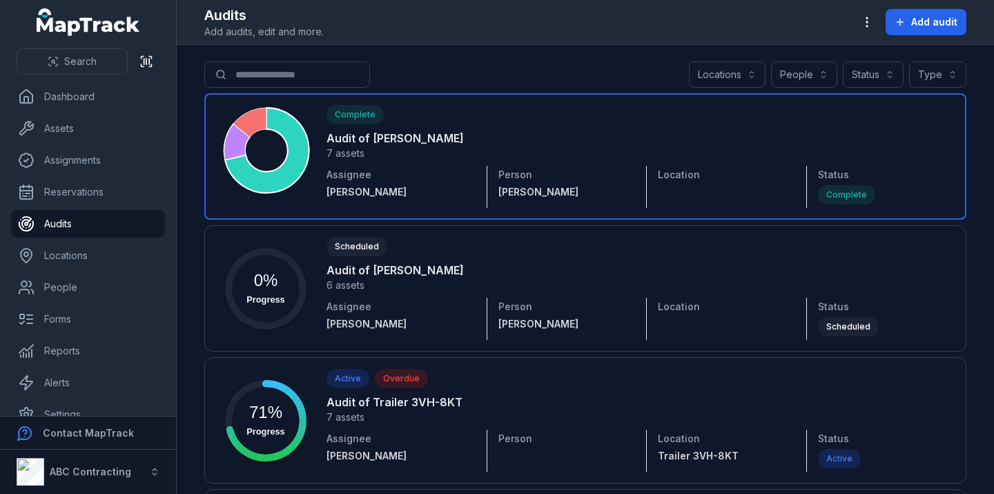
click at [399, 136] on link at bounding box center [585, 156] width 762 height 126
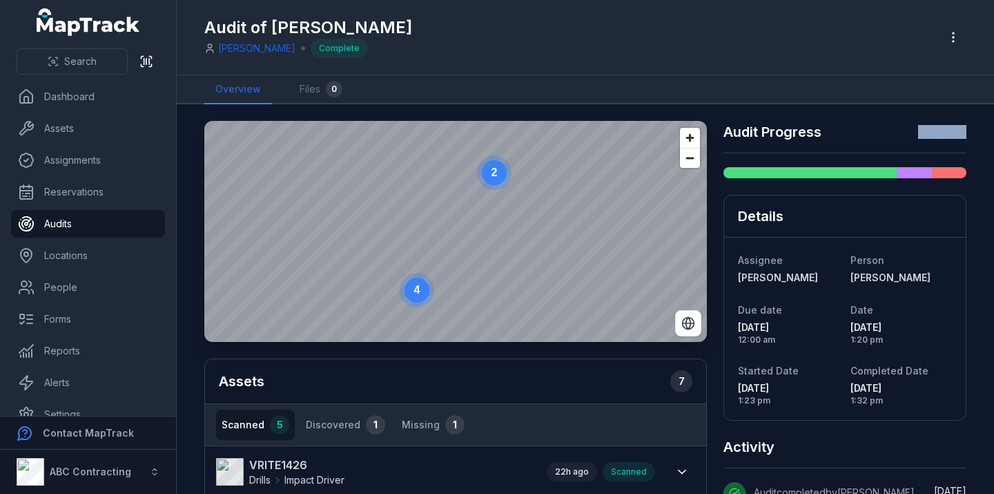
drag, startPoint x: 915, startPoint y: 133, endPoint x: 963, endPoint y: 133, distance: 47.7
click at [963, 133] on strong "6 / 7 assets" at bounding box center [943, 132] width 48 height 14
click at [740, 138] on h2 "Audit Progress" at bounding box center [773, 131] width 98 height 19
click at [65, 260] on link "Locations" at bounding box center [88, 256] width 154 height 28
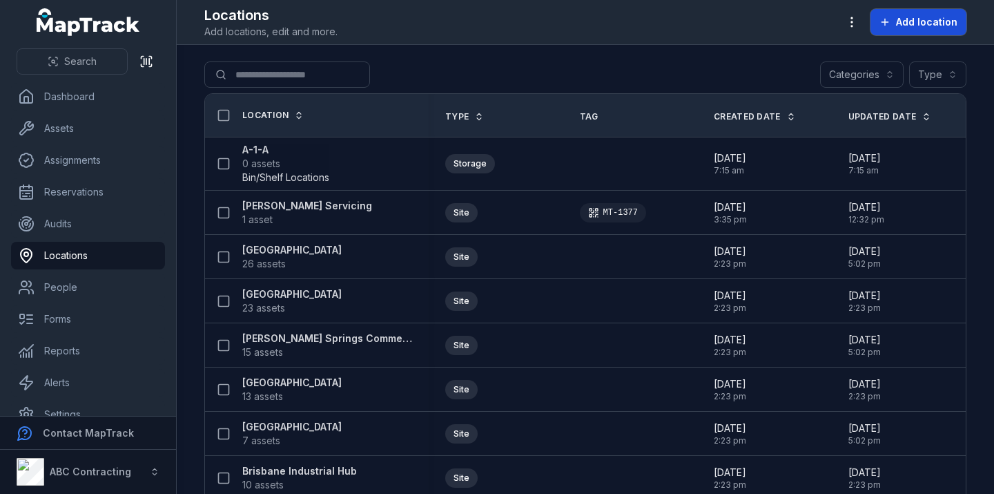
click at [921, 30] on button "Add location" at bounding box center [919, 22] width 96 height 26
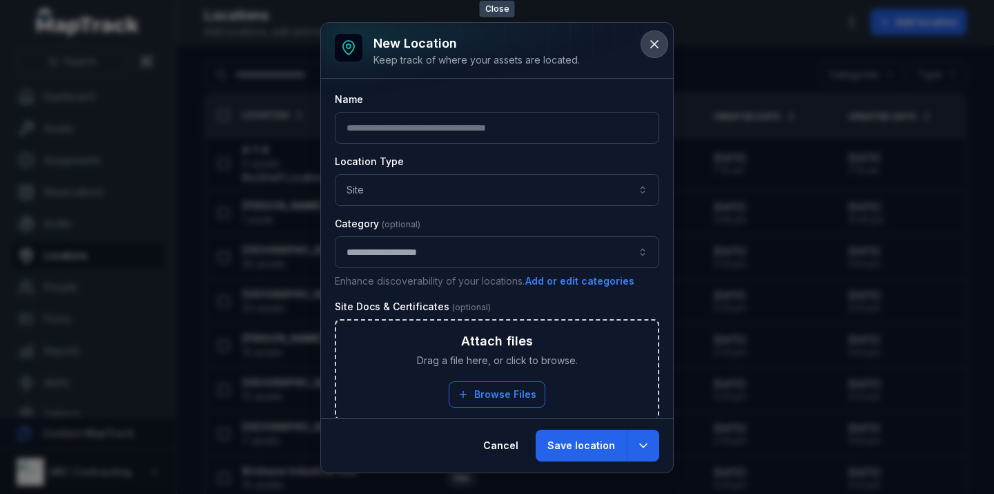
click at [659, 46] on icon at bounding box center [655, 44] width 14 height 14
